Goal: Information Seeking & Learning: Learn about a topic

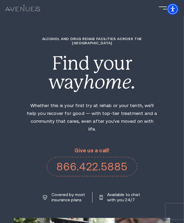
click at [159, 6] on div at bounding box center [92, 8] width 184 height 16
click at [166, 8] on div at bounding box center [163, 8] width 8 height 8
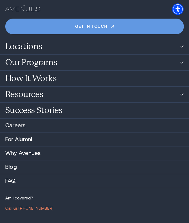
click at [97, 14] on div at bounding box center [94, 8] width 189 height 16
click at [29, 49] on link "Locations" at bounding box center [94, 47] width 189 height 16
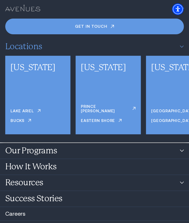
click at [29, 49] on link "Locations" at bounding box center [94, 47] width 189 height 16
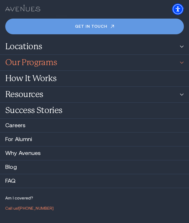
click at [28, 63] on link "Our Programs" at bounding box center [94, 63] width 189 height 16
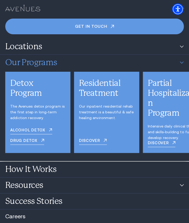
click at [28, 63] on link "Our Programs" at bounding box center [94, 63] width 189 height 16
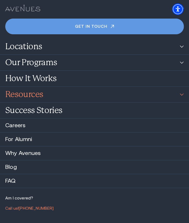
click at [25, 97] on link "Resources" at bounding box center [94, 95] width 189 height 16
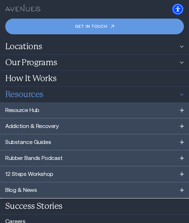
click at [25, 97] on link "Resources" at bounding box center [94, 95] width 189 height 16
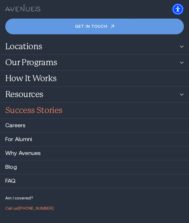
click at [23, 107] on link "Success Stories" at bounding box center [94, 111] width 189 height 16
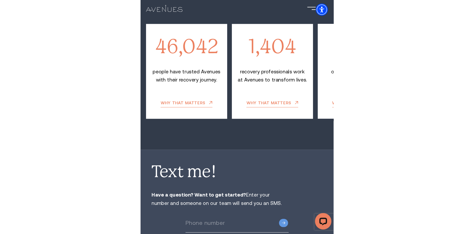
scroll to position [1269, 0]
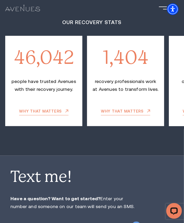
click at [151, 119] on section "Our recovery stats 46,042 people have trusted Avenues with their recovery journ…" at bounding box center [92, 67] width 184 height 177
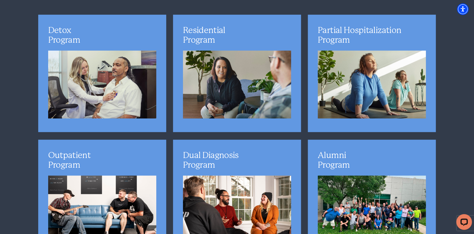
scroll to position [1605, 0]
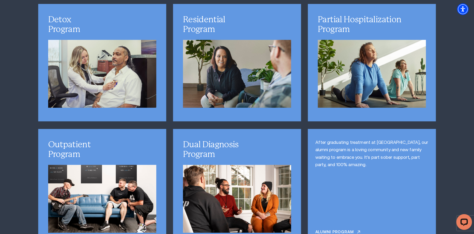
click at [184, 129] on div "After graduating treatment at [GEOGRAPHIC_DATA], our alumni program is a loving…" at bounding box center [372, 187] width 128 height 117
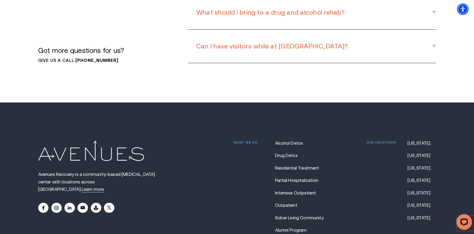
scroll to position [4595, 0]
